Goal: Check status: Check status

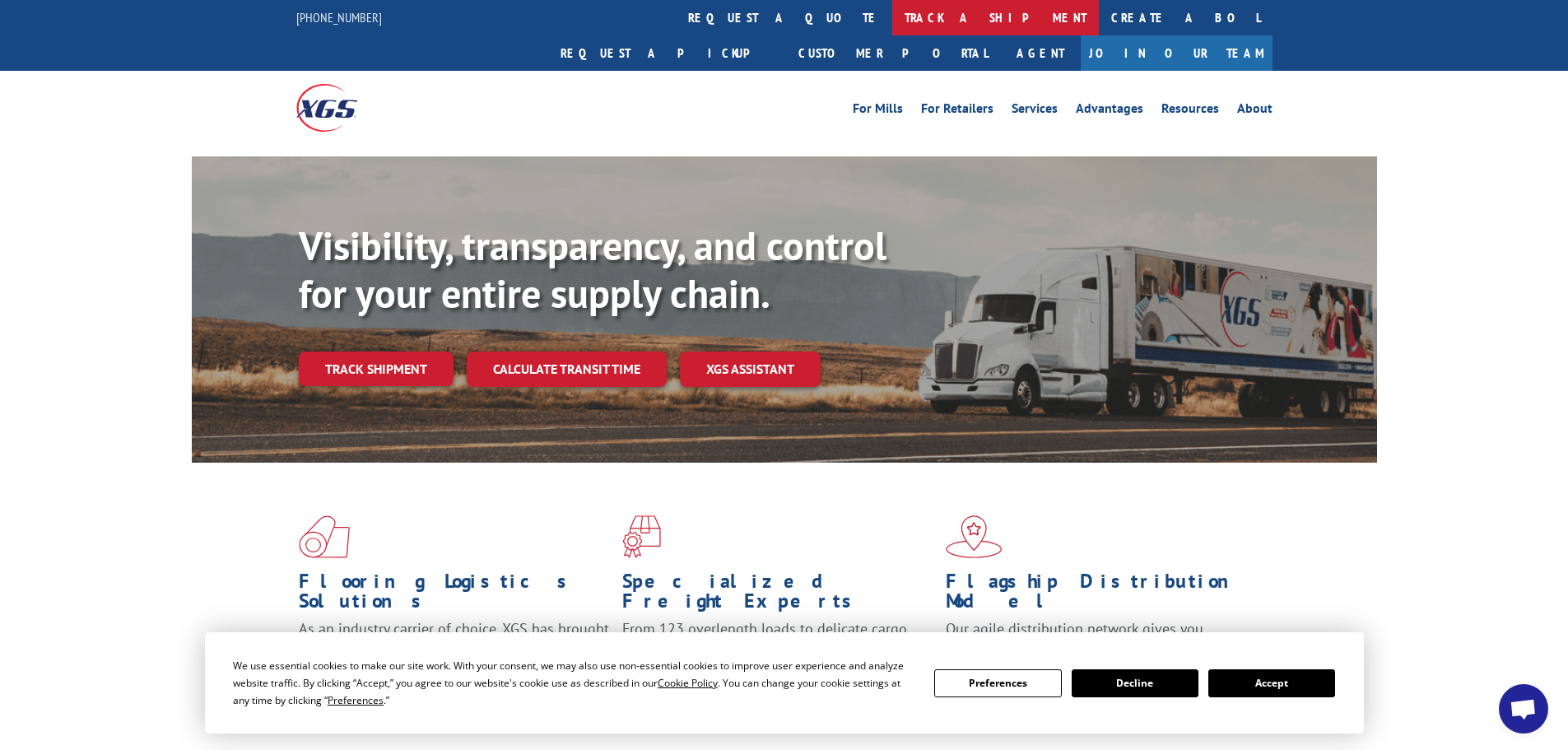
click at [892, 6] on link "track a shipment" at bounding box center [995, 17] width 207 height 35
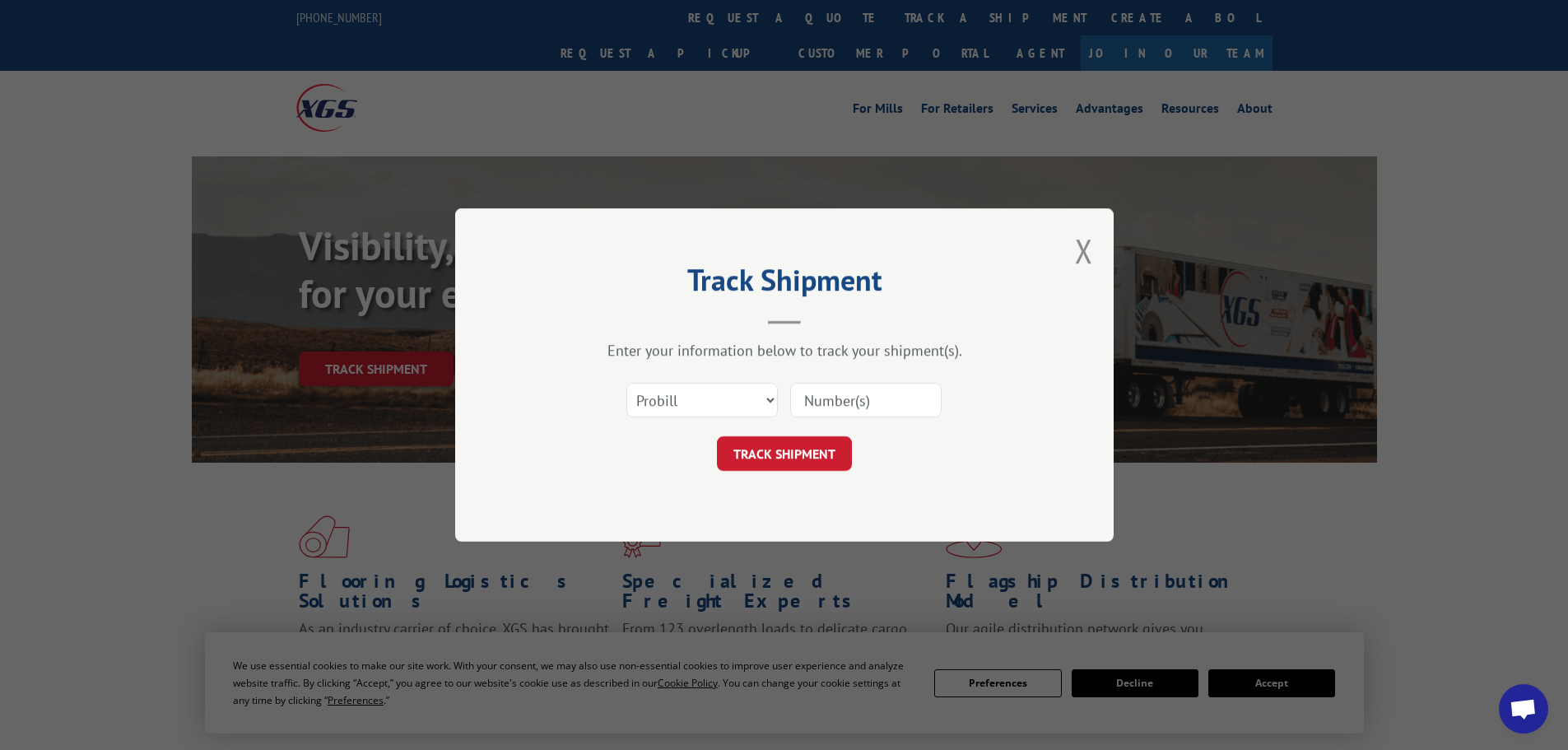
click at [838, 402] on input at bounding box center [866, 400] width 151 height 35
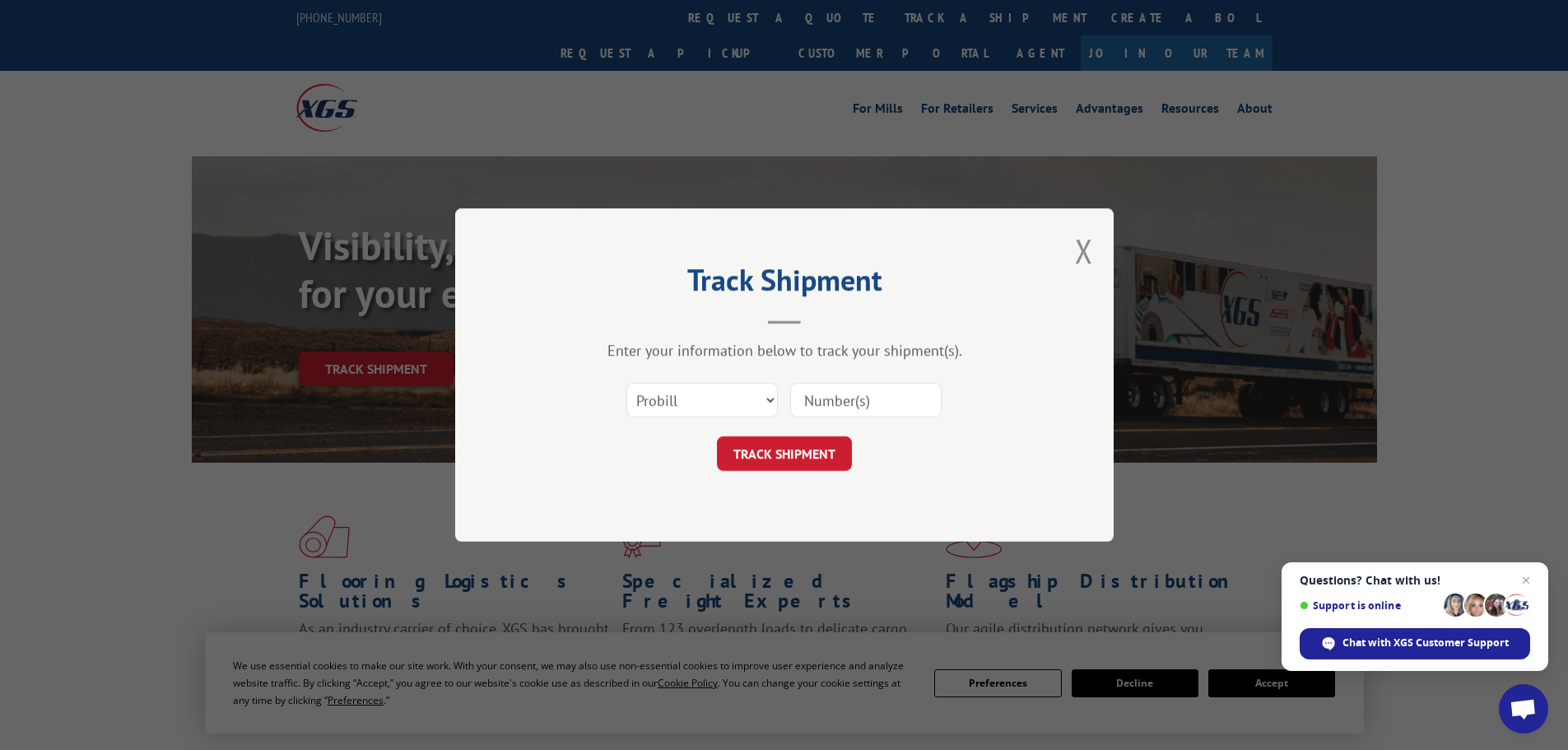
paste input "17597562"
type input "17597562"
click at [821, 452] on button "TRACK SHIPMENT" at bounding box center [784, 454] width 135 height 35
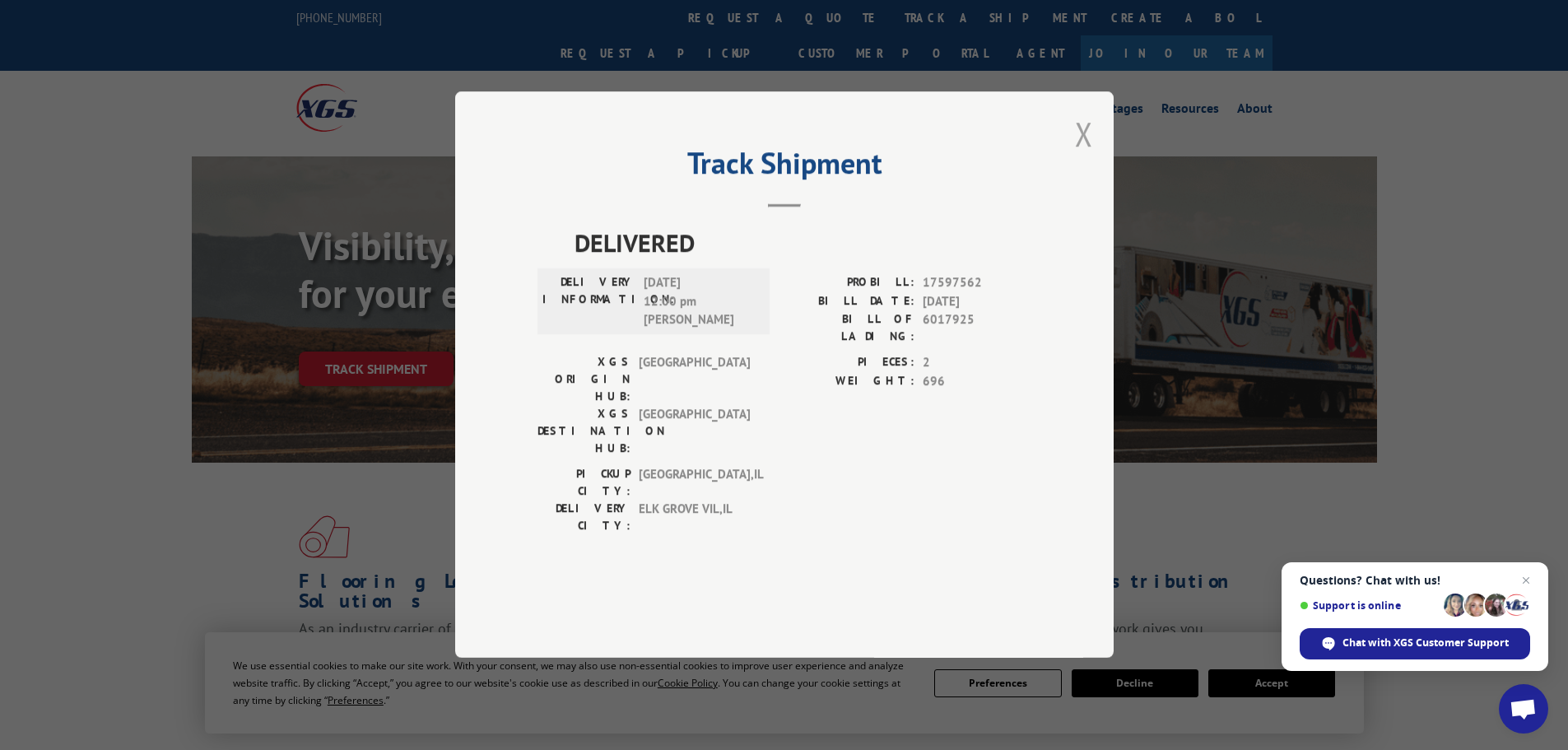
click at [1082, 155] on button "Close modal" at bounding box center [1084, 133] width 18 height 44
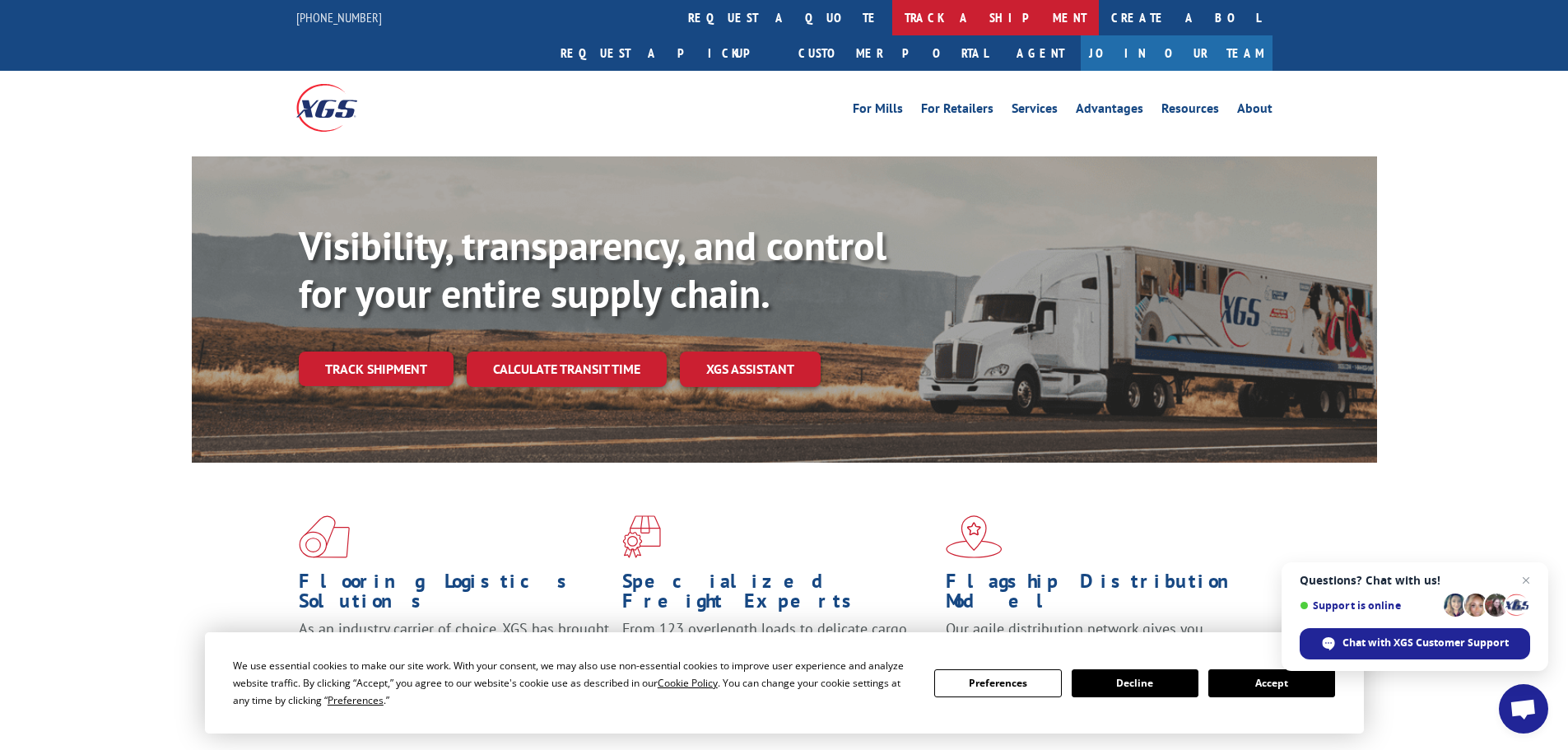
click at [892, 14] on link "track a shipment" at bounding box center [995, 17] width 207 height 35
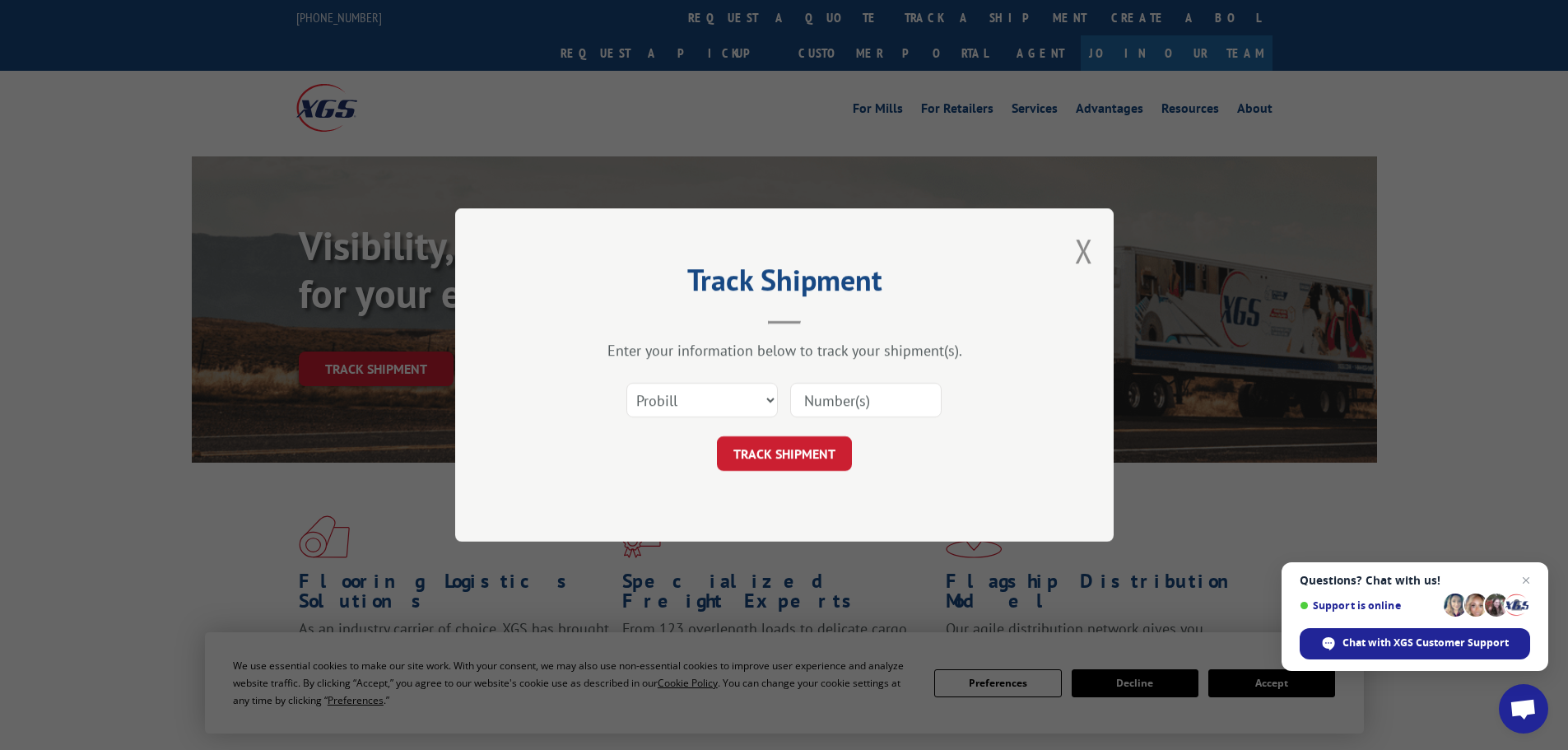
click at [829, 400] on input at bounding box center [866, 400] width 151 height 35
paste input "17595516"
type input "17595516"
click at [832, 441] on button "TRACK SHIPMENT" at bounding box center [784, 454] width 135 height 35
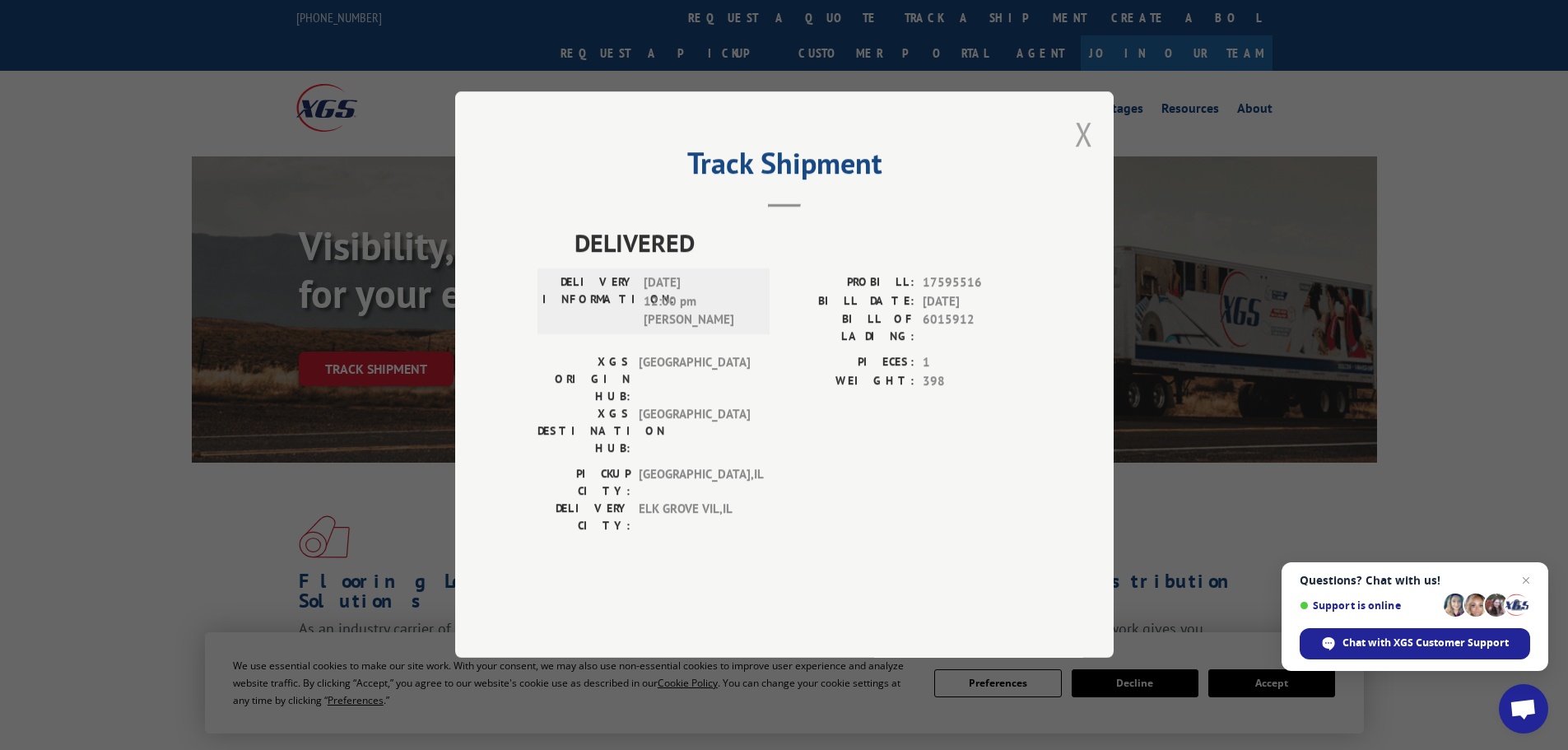
click at [1082, 155] on button "Close modal" at bounding box center [1084, 133] width 18 height 44
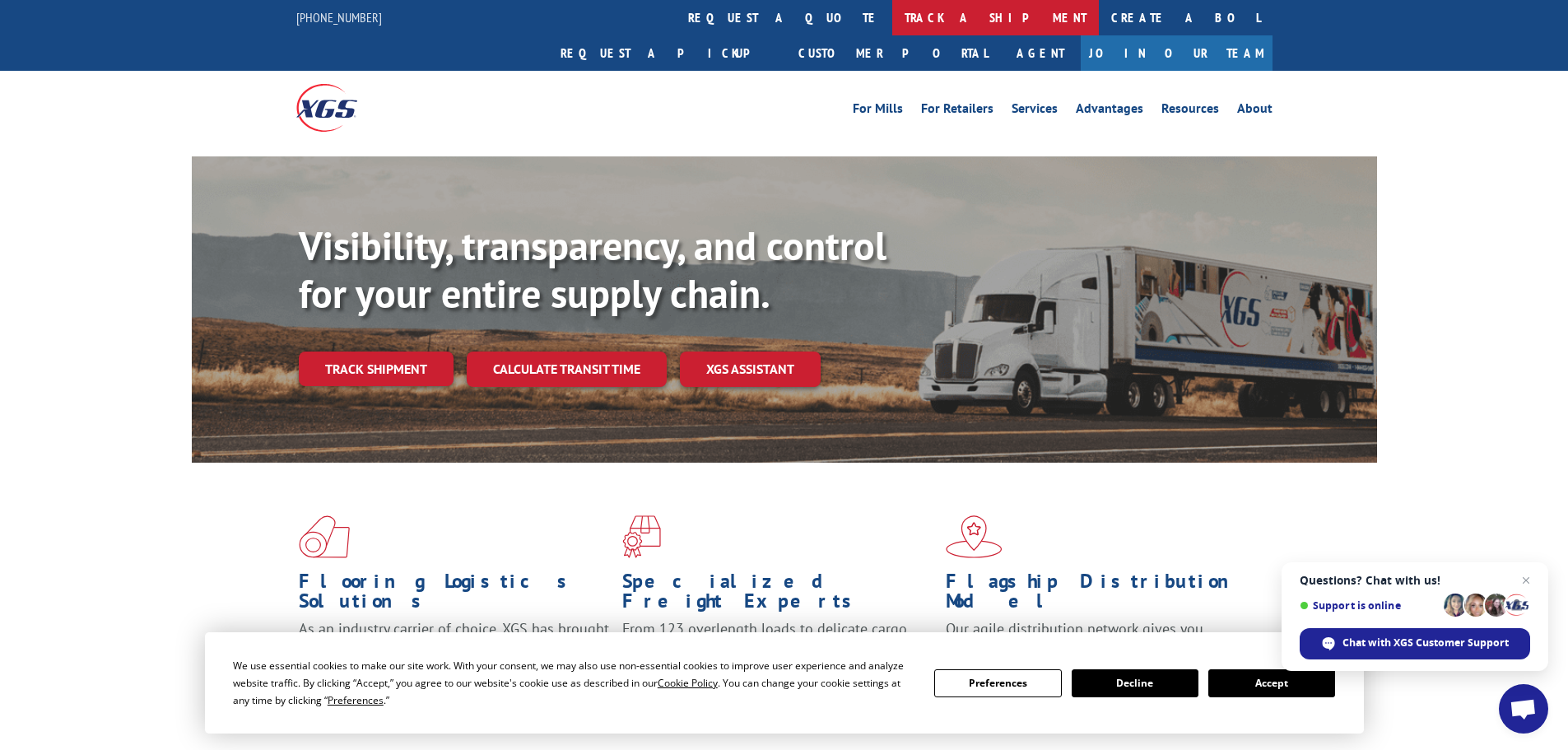
click at [892, 11] on link "track a shipment" at bounding box center [995, 17] width 207 height 35
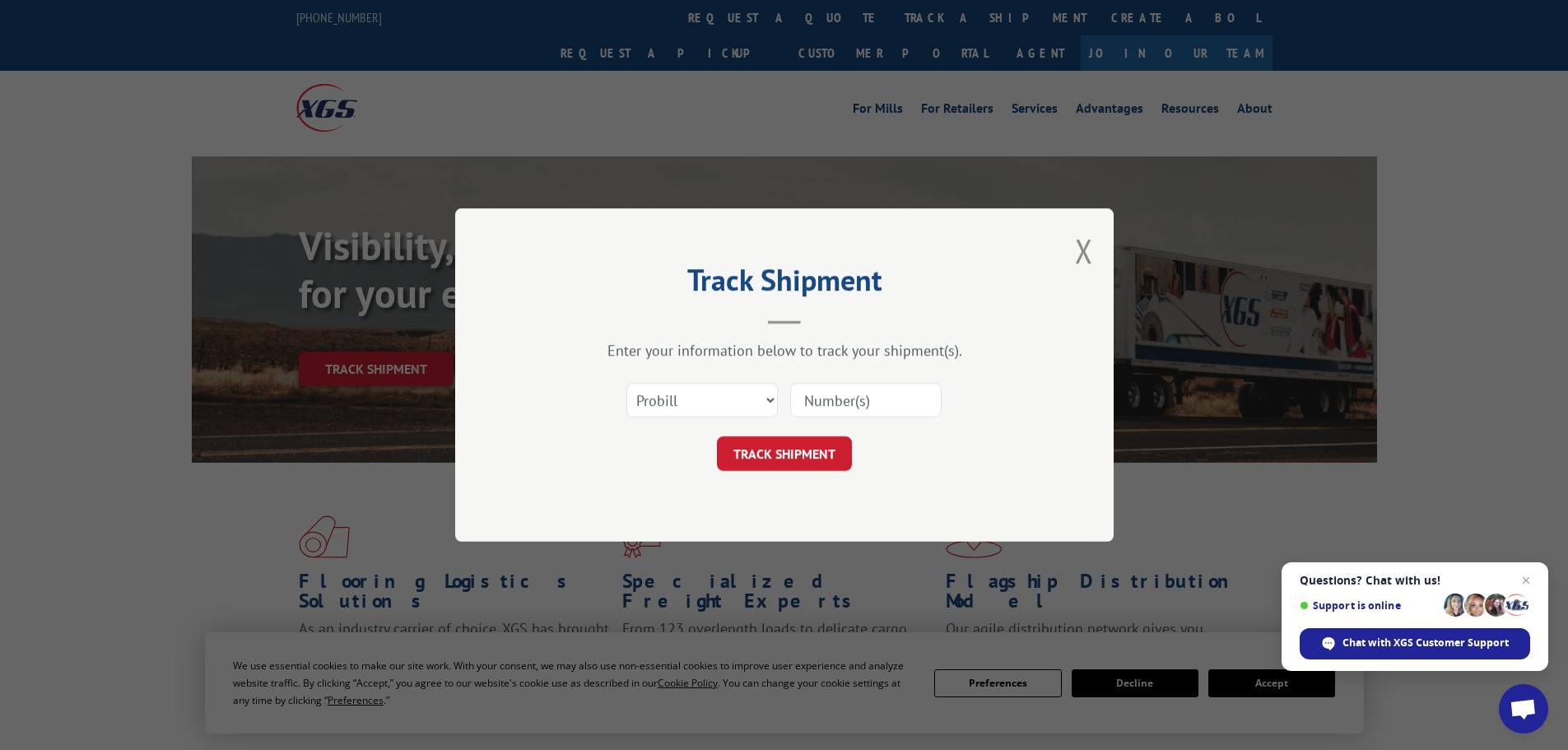
click at [873, 402] on input at bounding box center [866, 400] width 151 height 35
paste input "17517378"
type input "17517378"
click at [793, 446] on button "TRACK SHIPMENT" at bounding box center [784, 454] width 135 height 35
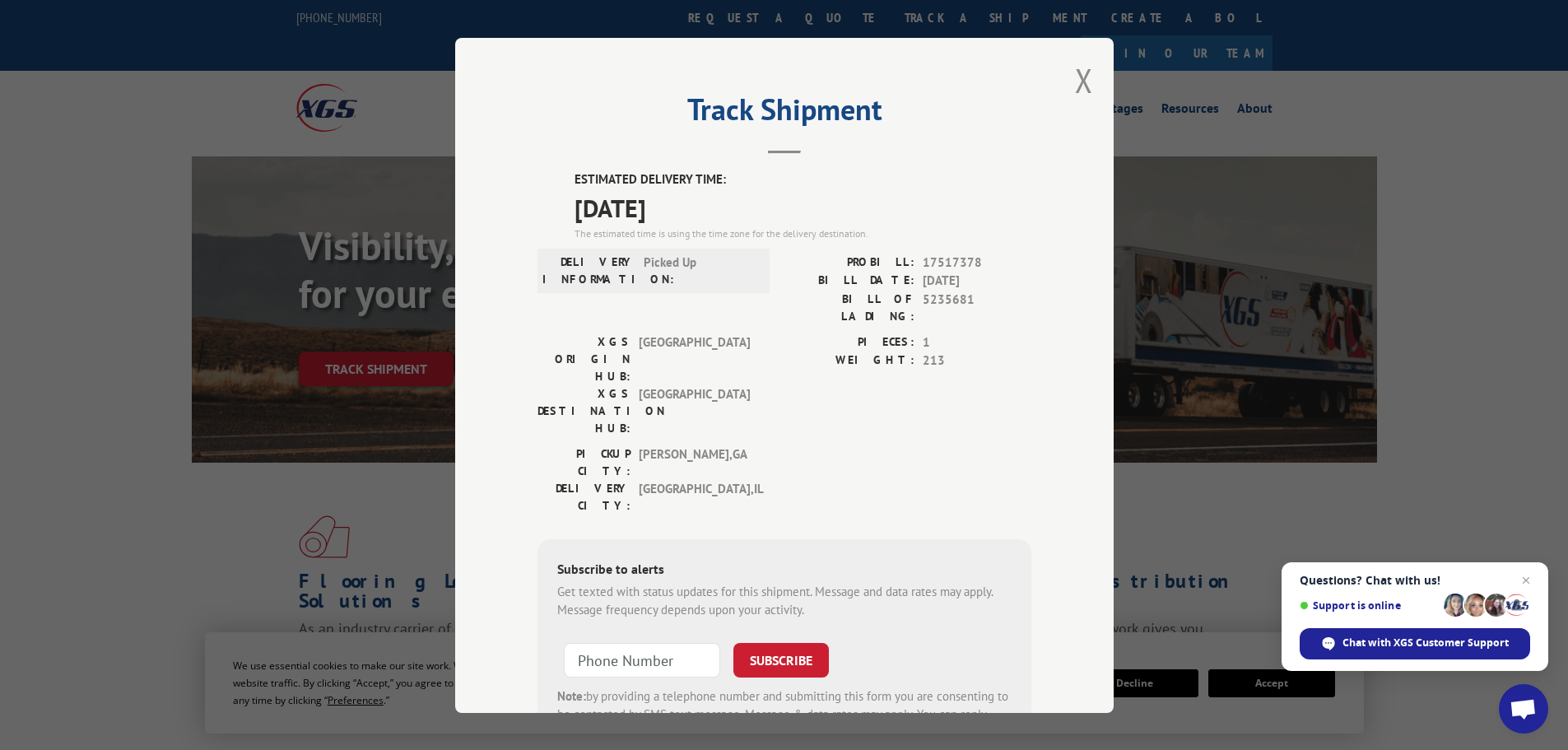
drag, startPoint x: 702, startPoint y: 205, endPoint x: 569, endPoint y: 184, distance: 134.6
click at [574, 184] on div "ESTIMATED DELIVERY TIME: [DATE] The estimated time is using the time zone for t…" at bounding box center [802, 206] width 457 height 71
copy div "ESTIMATED DELIVERY TIME: [DATE]"
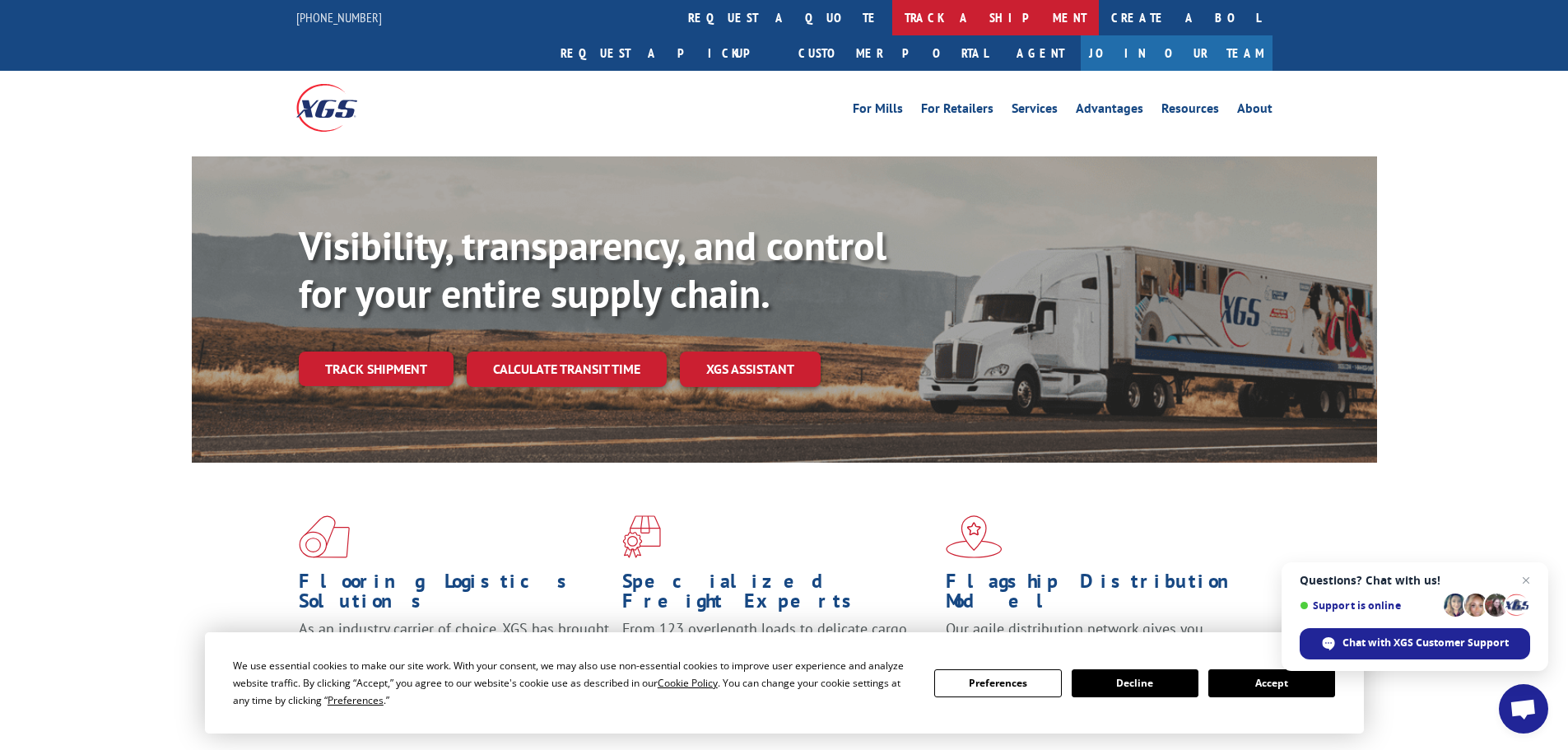
click at [892, 11] on link "track a shipment" at bounding box center [995, 17] width 207 height 35
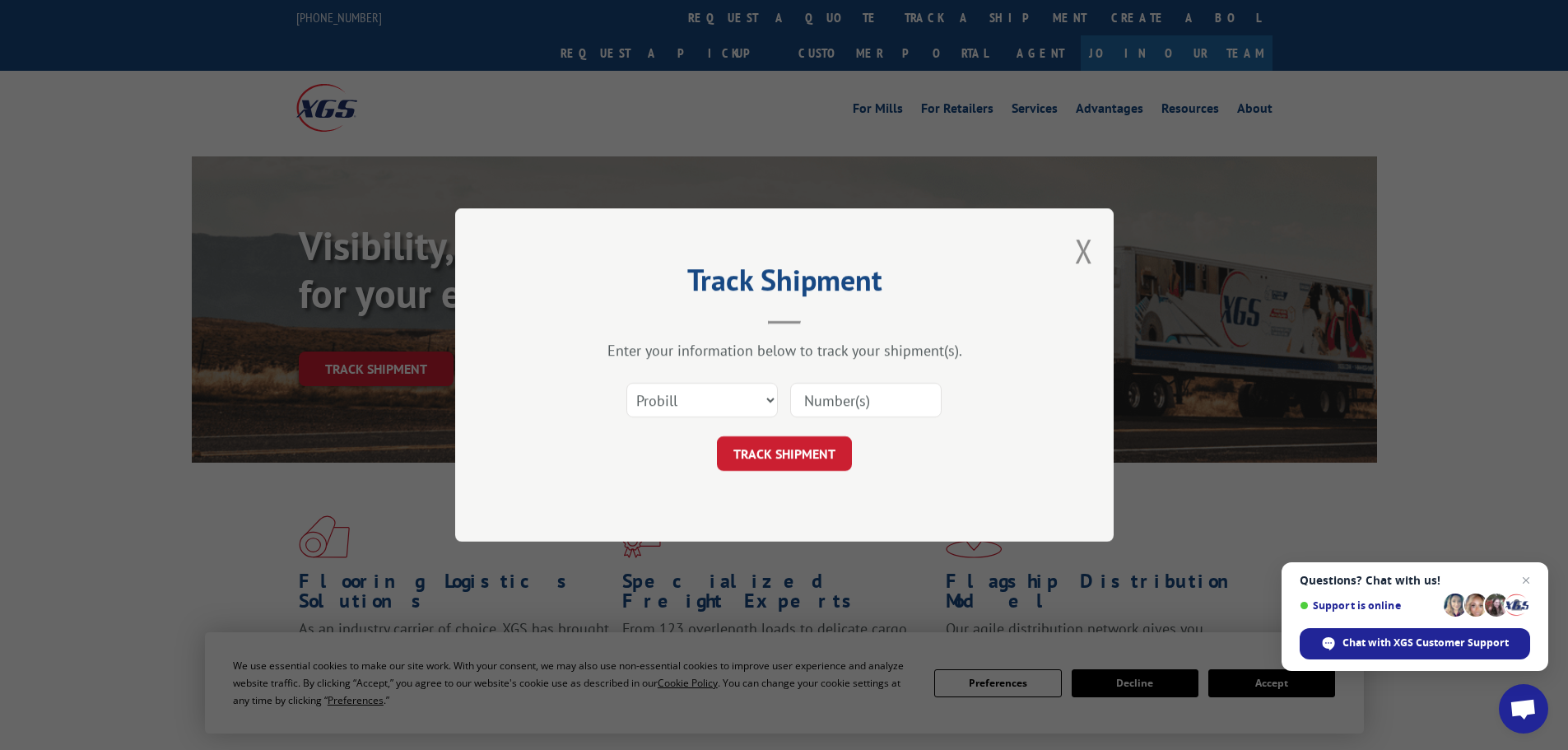
click at [849, 408] on input at bounding box center [866, 400] width 151 height 35
paste input "17229391"
type input "17229391"
click at [755, 461] on button "TRACK SHIPMENT" at bounding box center [784, 454] width 135 height 35
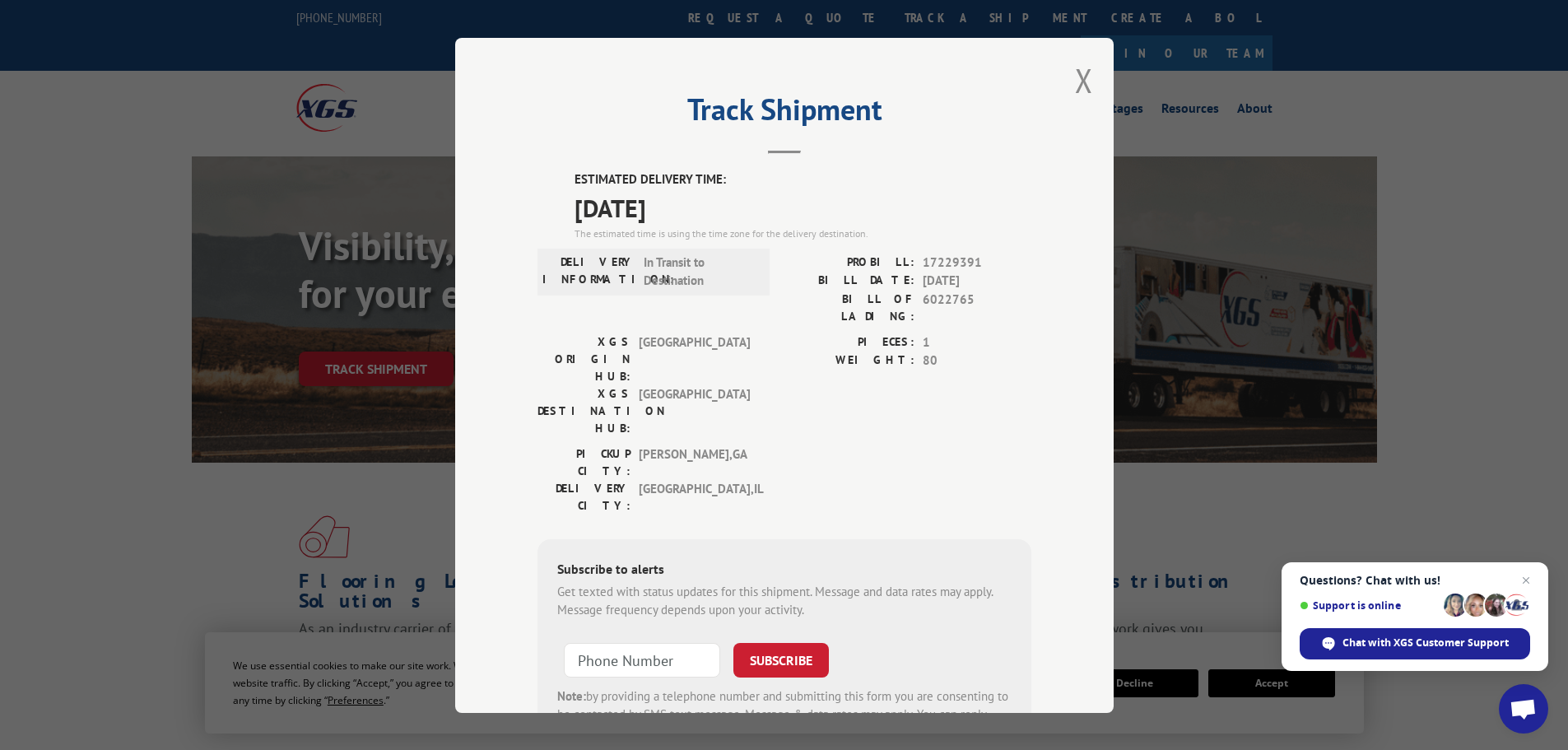
drag, startPoint x: 718, startPoint y: 202, endPoint x: 567, endPoint y: 177, distance: 153.1
click at [567, 177] on div "ESTIMATED DELIVERY TIME: 09/10/2025 The estimated time is using the time zone f…" at bounding box center [784, 467] width 494 height 592
copy div "ESTIMATED DELIVERY TIME: 09/10/2025"
